Goal: Transaction & Acquisition: Purchase product/service

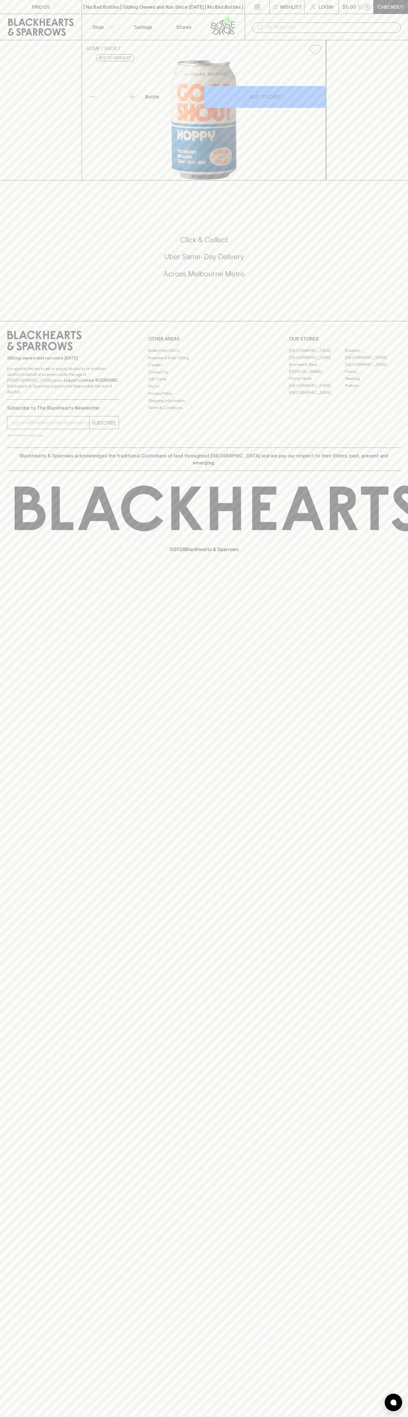
click at [317, 375] on link "[PERSON_NAME]" at bounding box center [317, 371] width 56 height 7
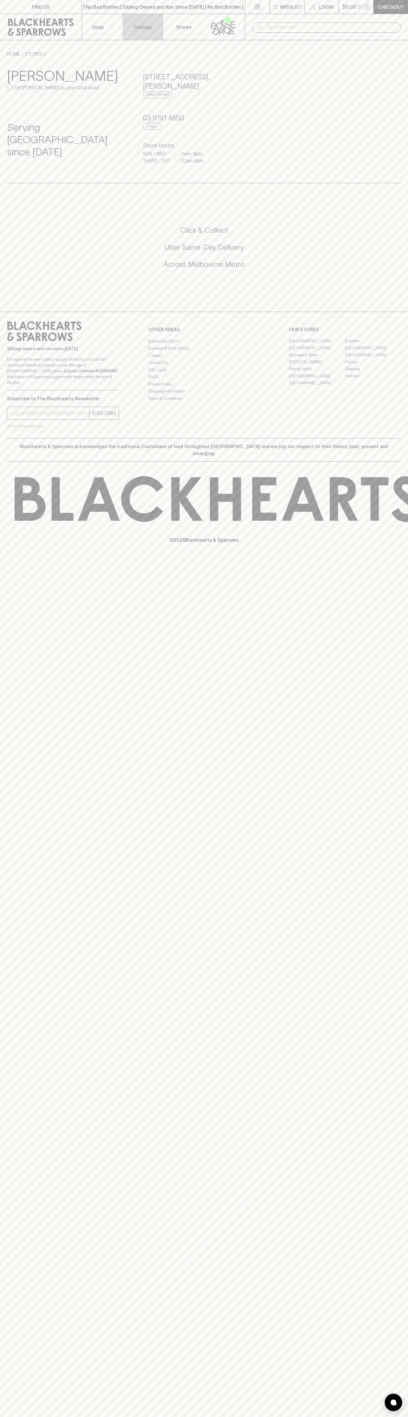
click at [142, 22] on link "Tastings" at bounding box center [142, 27] width 41 height 26
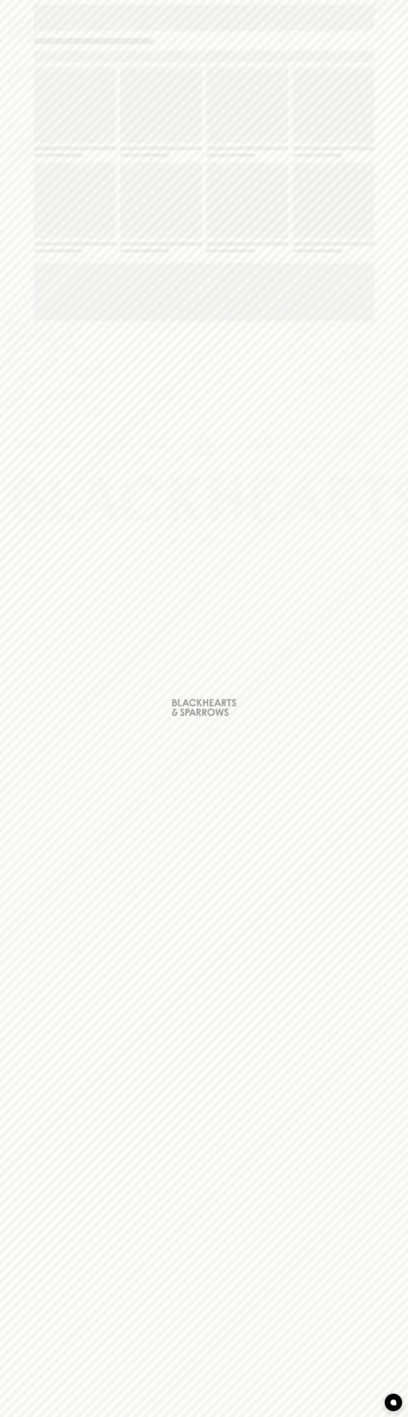
click at [120, 1416] on html "FIND US | No Bad Bottles | Sibling Owned and Run Since [DATE] | No Bad Bottles …" at bounding box center [204, 708] width 408 height 1417
click at [15, 926] on div "Loading" at bounding box center [204, 708] width 408 height 1417
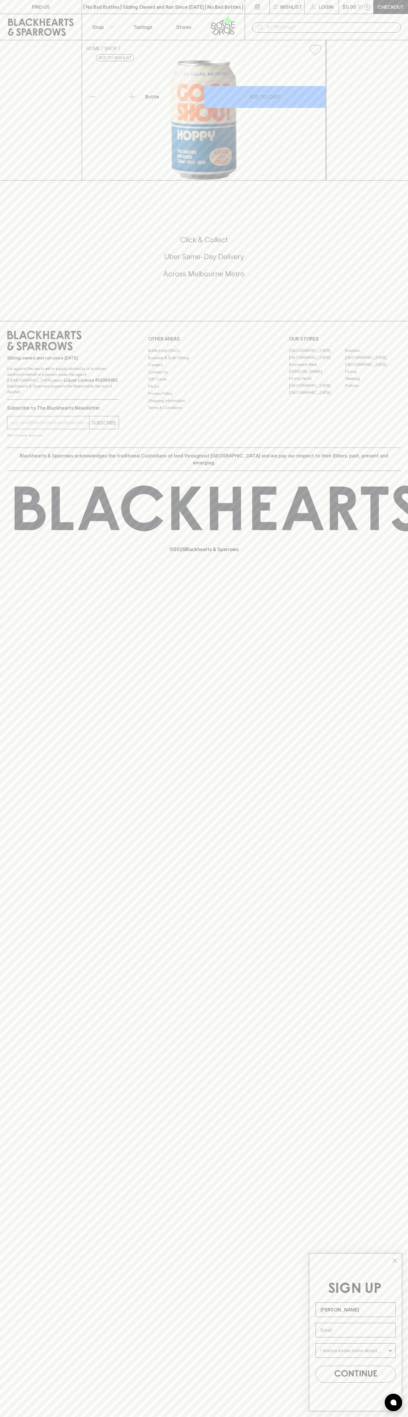
type input "[PERSON_NAME]"
